Goal: Browse casually

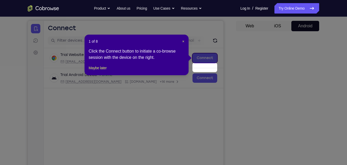
scroll to position [37, 0]
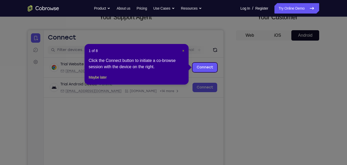
click at [183, 50] on span "×" at bounding box center [183, 51] width 2 height 4
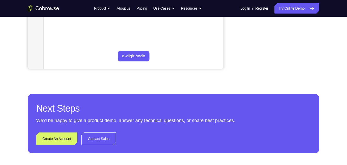
scroll to position [166, 0]
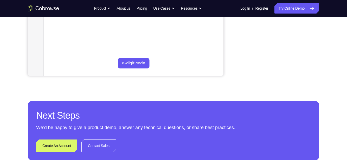
click at [327, 18] on div "Your Support Agent Your Customer Web iOS Android Next Steps We’d be happy to gi…" at bounding box center [173, 22] width 333 height 343
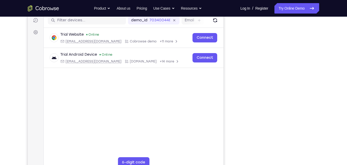
scroll to position [69, 0]
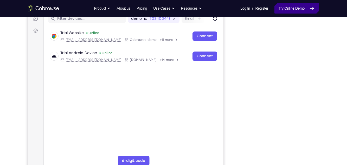
click at [287, 8] on link "Try Online Demo" at bounding box center [296, 8] width 45 height 10
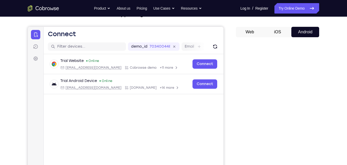
scroll to position [0, 0]
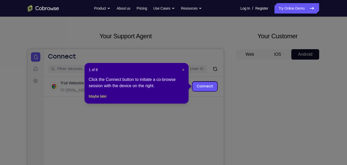
scroll to position [18, 0]
click at [182, 69] on span "×" at bounding box center [183, 70] width 2 height 4
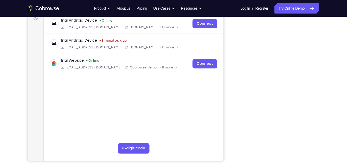
scroll to position [0, 0]
